Goal: Task Accomplishment & Management: Use online tool/utility

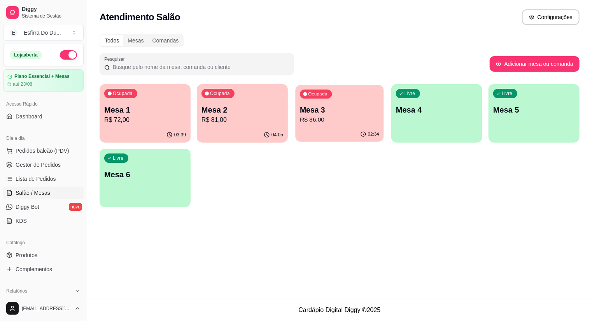
click at [359, 128] on div "02:34" at bounding box center [340, 134] width 88 height 15
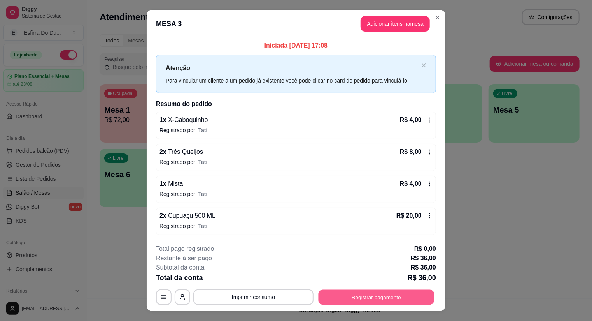
click at [371, 293] on button "Registrar pagamento" at bounding box center [377, 296] width 116 height 15
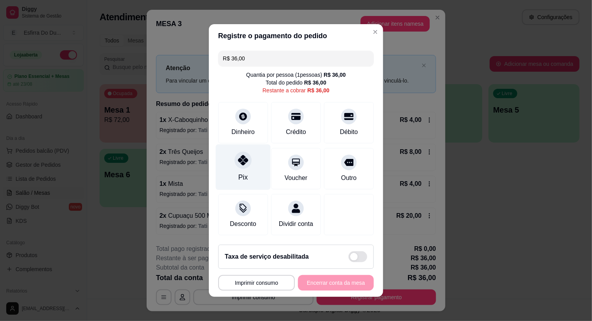
click at [247, 170] on div "Pix" at bounding box center [243, 167] width 55 height 46
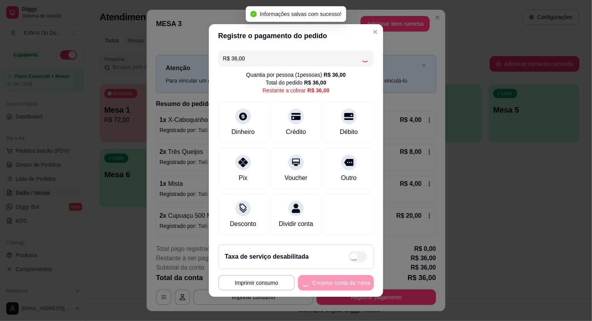
type input "R$ 0,00"
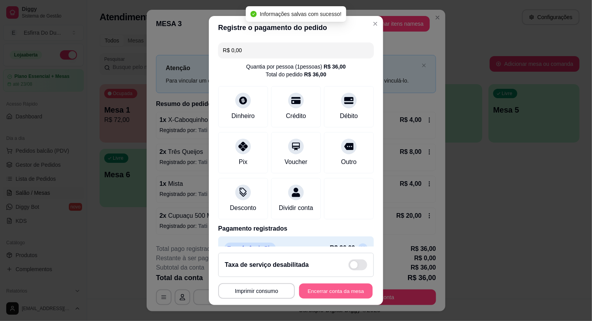
click at [335, 286] on button "Encerrar conta da mesa" at bounding box center [336, 290] width 74 height 15
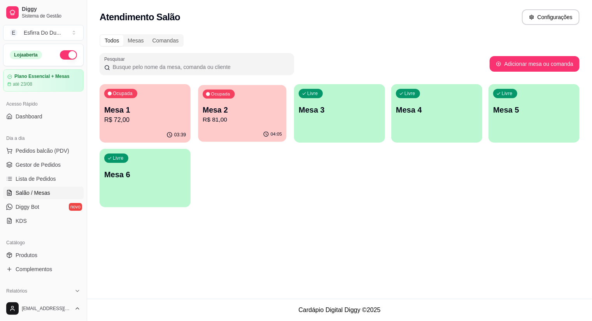
click at [221, 129] on div "04:05" at bounding box center [242, 134] width 88 height 15
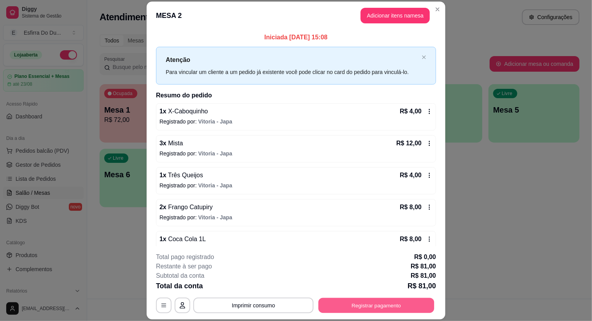
click at [375, 302] on button "Registrar pagamento" at bounding box center [377, 304] width 116 height 15
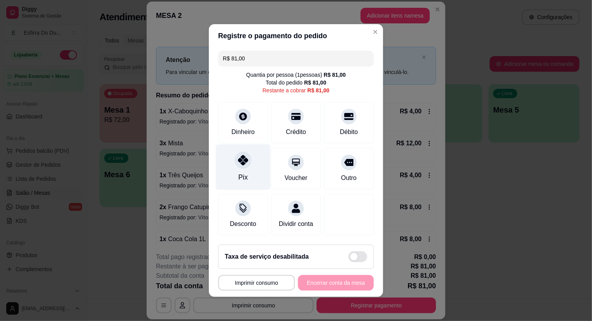
click at [246, 173] on div "Pix" at bounding box center [243, 167] width 55 height 46
type input "R$ 0,00"
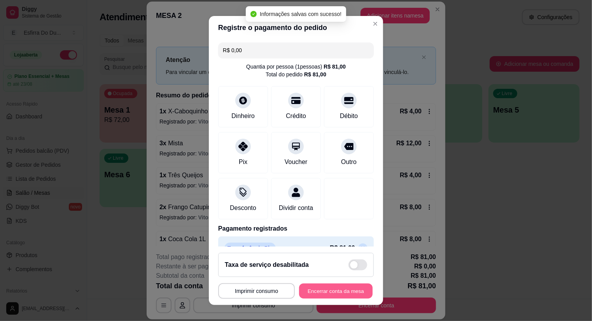
click at [311, 289] on button "Encerrar conta da mesa" at bounding box center [336, 290] width 74 height 15
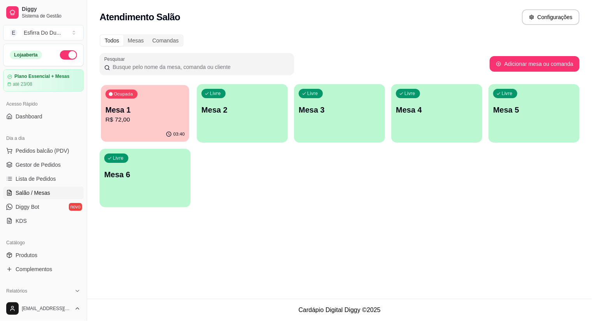
click at [159, 98] on div "Ocupada Mesa 1 R$ 72,00" at bounding box center [145, 106] width 88 height 42
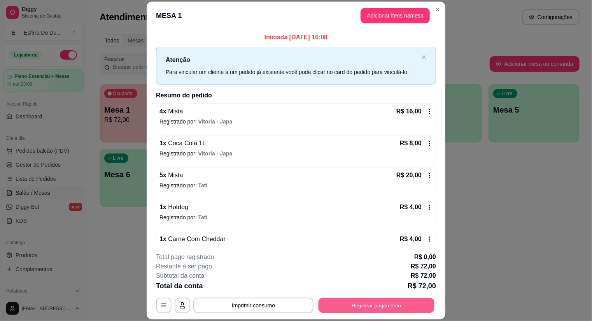
click at [351, 304] on button "Registrar pagamento" at bounding box center [377, 304] width 116 height 15
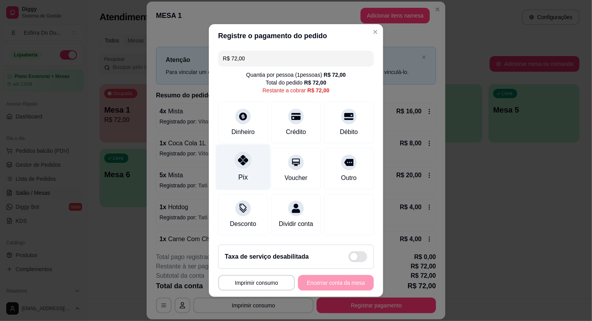
drag, startPoint x: 234, startPoint y: 166, endPoint x: 239, endPoint y: 170, distance: 6.9
click at [235, 166] on div at bounding box center [243, 159] width 17 height 17
type input "R$ 0,00"
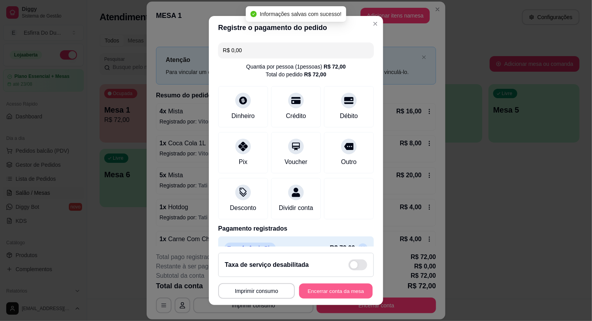
click at [316, 284] on button "Encerrar conta da mesa" at bounding box center [336, 290] width 74 height 15
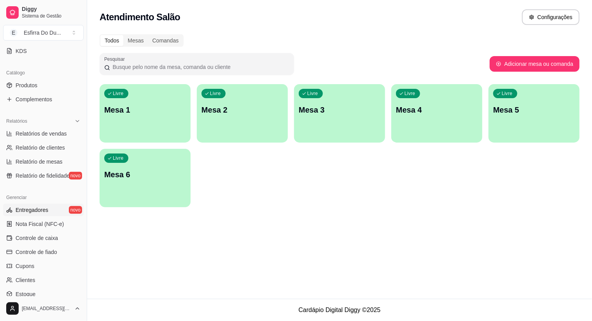
scroll to position [239, 0]
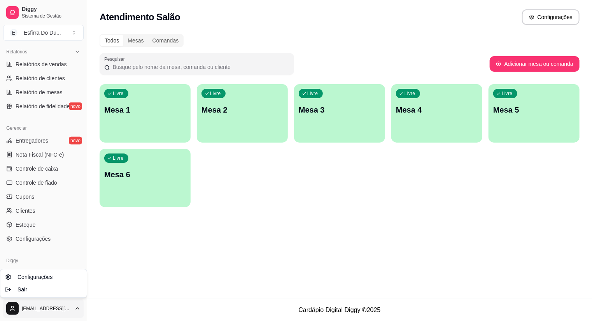
click at [14, 302] on html "Diggy Sistema de Gestão E Esfirra Do Du ... Loja aberta Plano Essencial + Mesas…" at bounding box center [296, 160] width 592 height 321
click at [435, 209] on html "Diggy Sistema de Gestão E Esfirra Do Du ... Loja aberta Plano Essencial + Mesas…" at bounding box center [296, 160] width 592 height 321
click at [14, 301] on html "Diggy Sistema de Gestão E Esfirra Do Du ... Loja aberta Plano Essencial + Mesas…" at bounding box center [296, 160] width 592 height 321
click at [21, 287] on span "Sair" at bounding box center [23, 289] width 10 height 8
